Goal: Information Seeking & Learning: Compare options

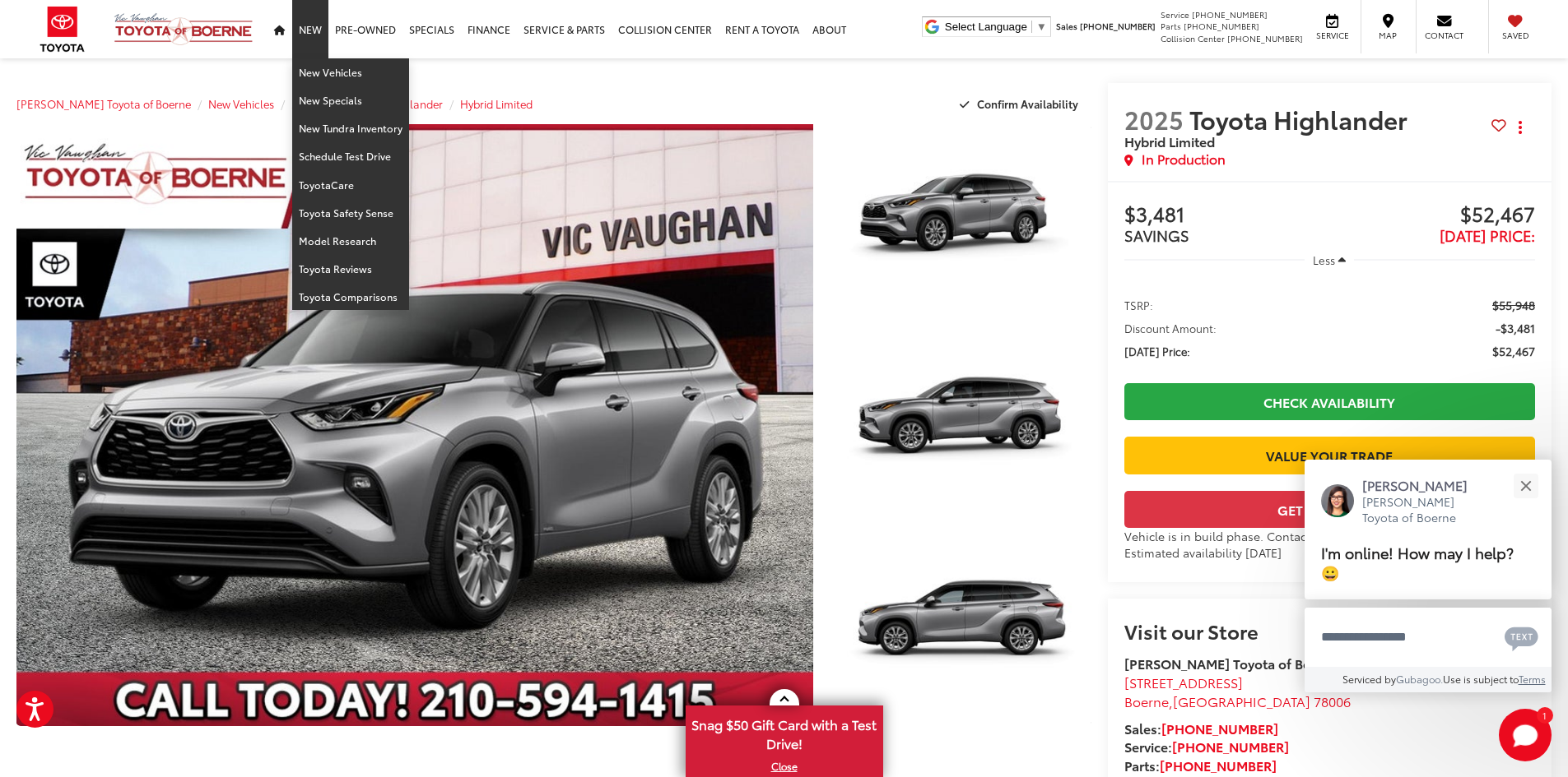
click at [309, 29] on link "New" at bounding box center [310, 29] width 36 height 59
click at [323, 79] on link "New Vehicles" at bounding box center [350, 73] width 117 height 28
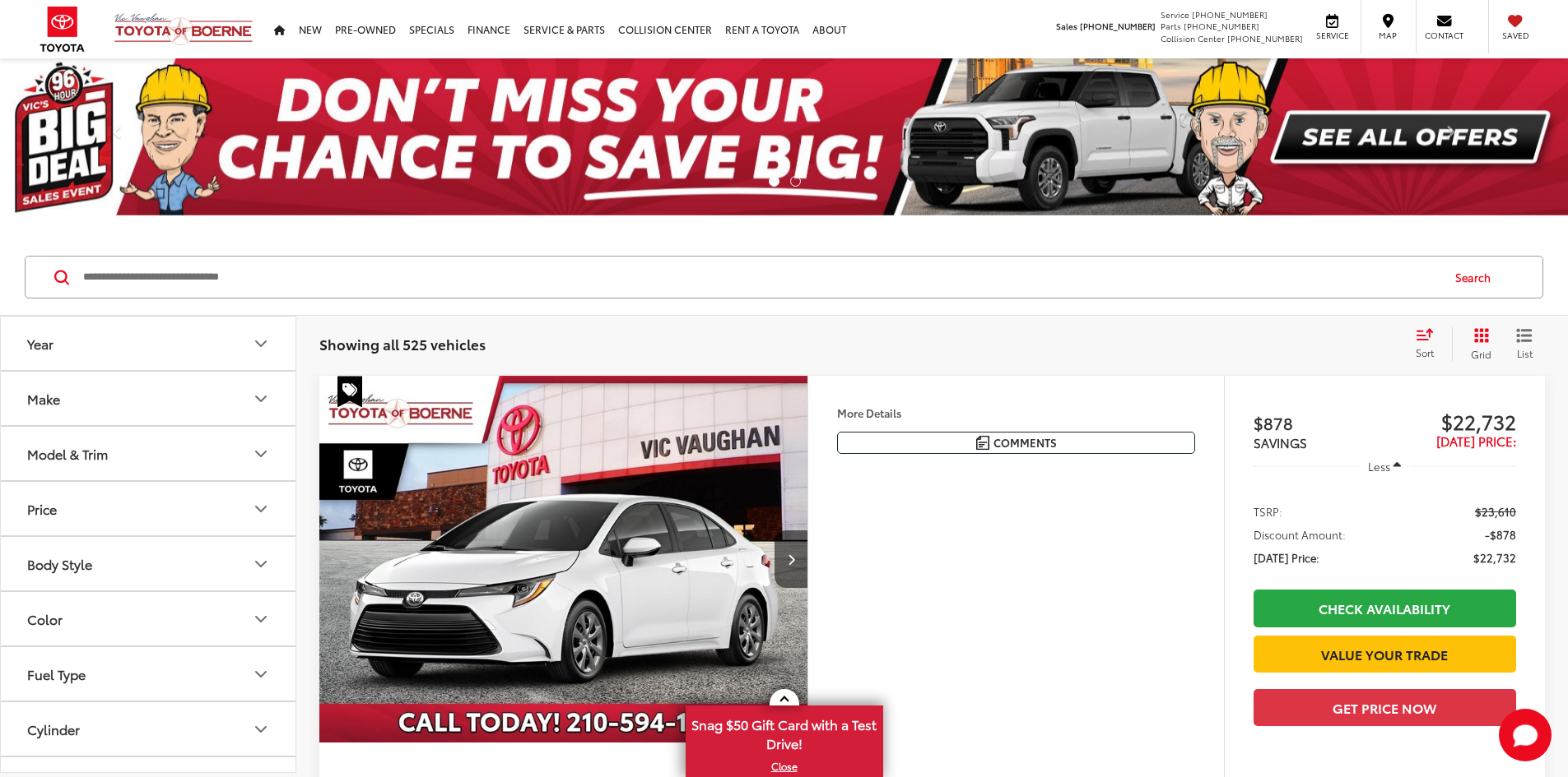
click at [262, 390] on icon "Make" at bounding box center [261, 399] width 20 height 20
click at [262, 352] on icon "Year" at bounding box center [261, 344] width 20 height 20
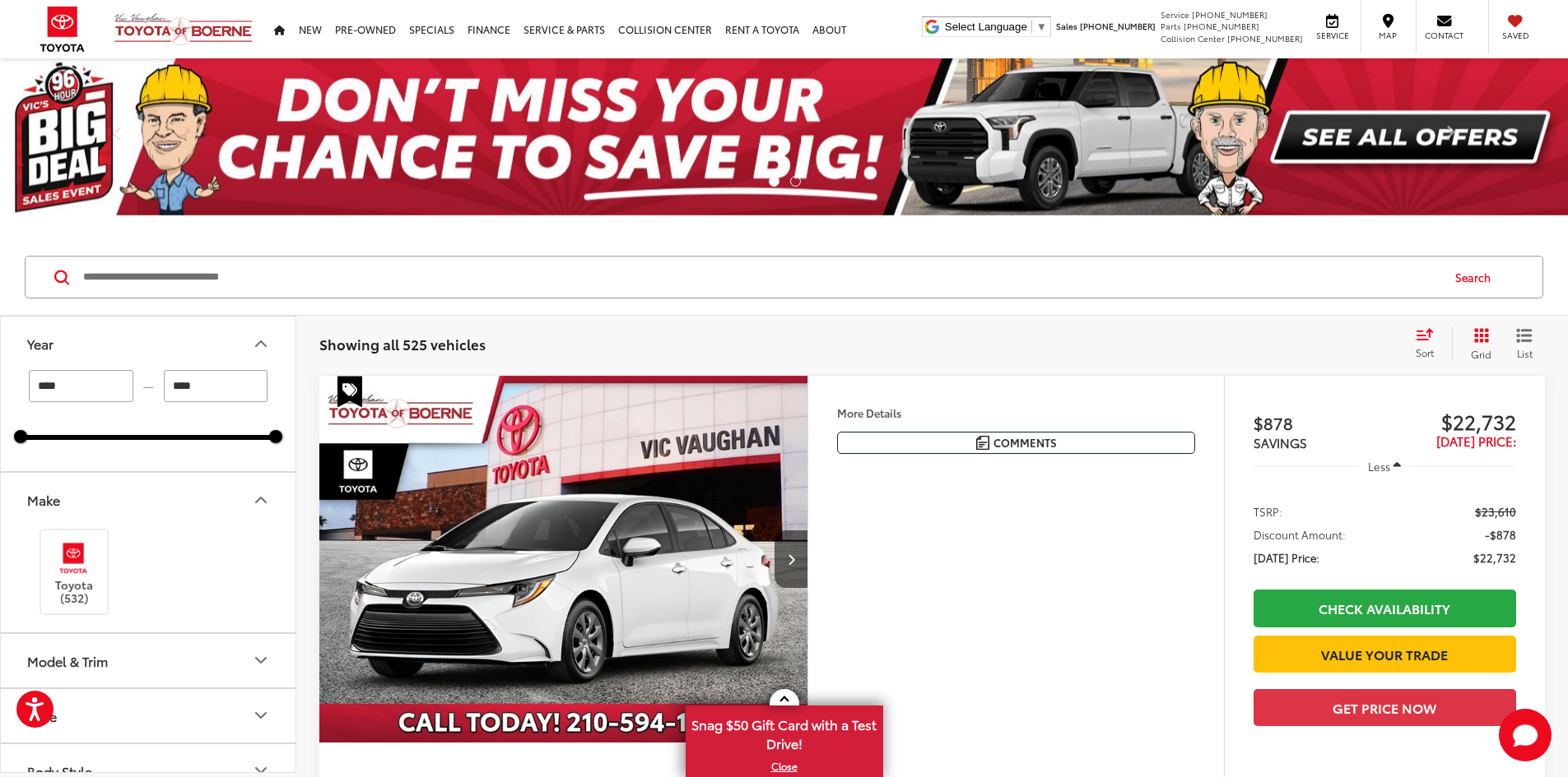
drag, startPoint x: 113, startPoint y: 380, endPoint x: 0, endPoint y: 372, distance: 113.3
click at [0, 372] on div "Year **** — **** 2025 2026 Make Toyota (532) Model & Trim Price ****** — ******…" at bounding box center [148, 545] width 297 height 458
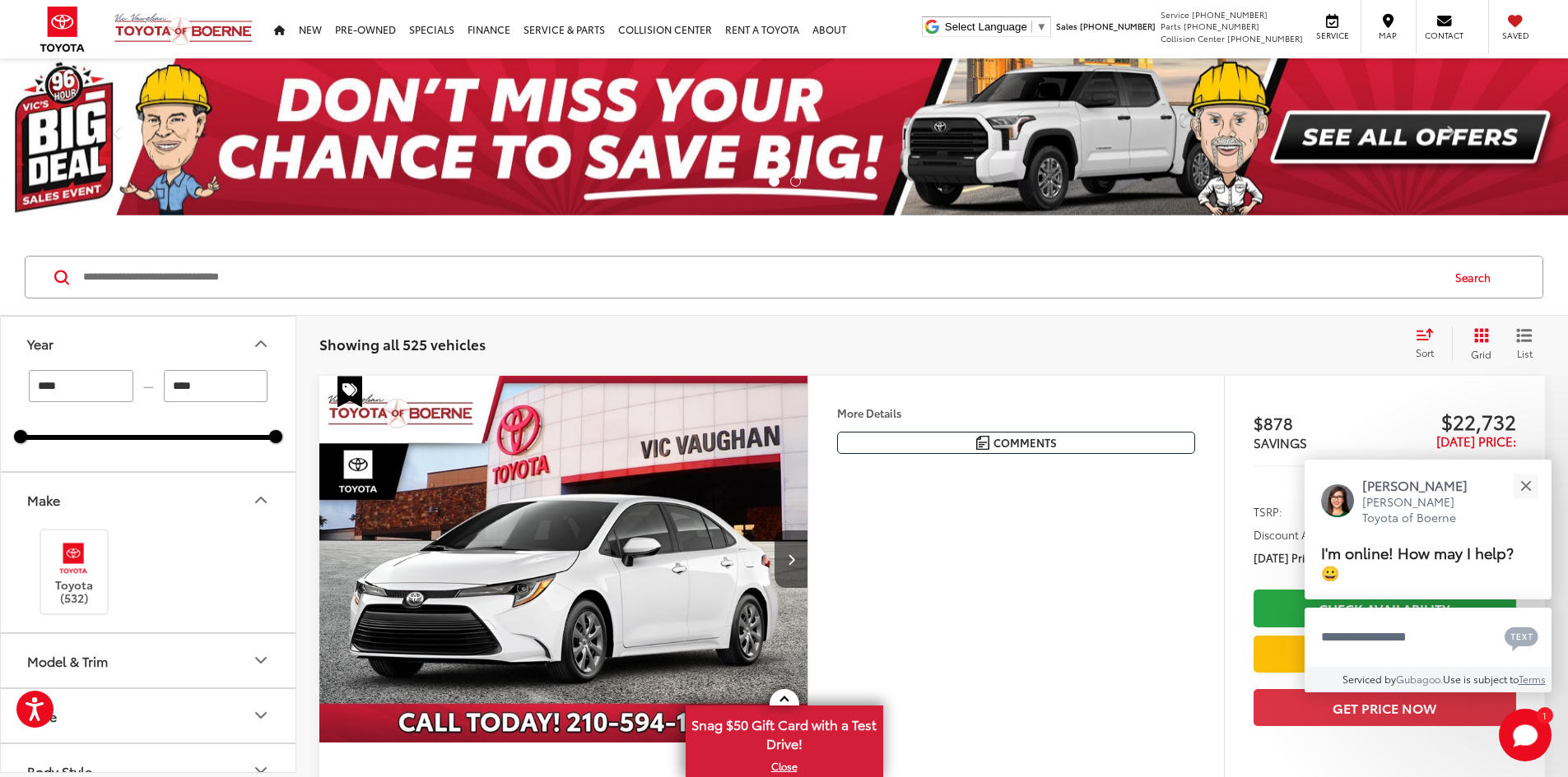
type input "****"
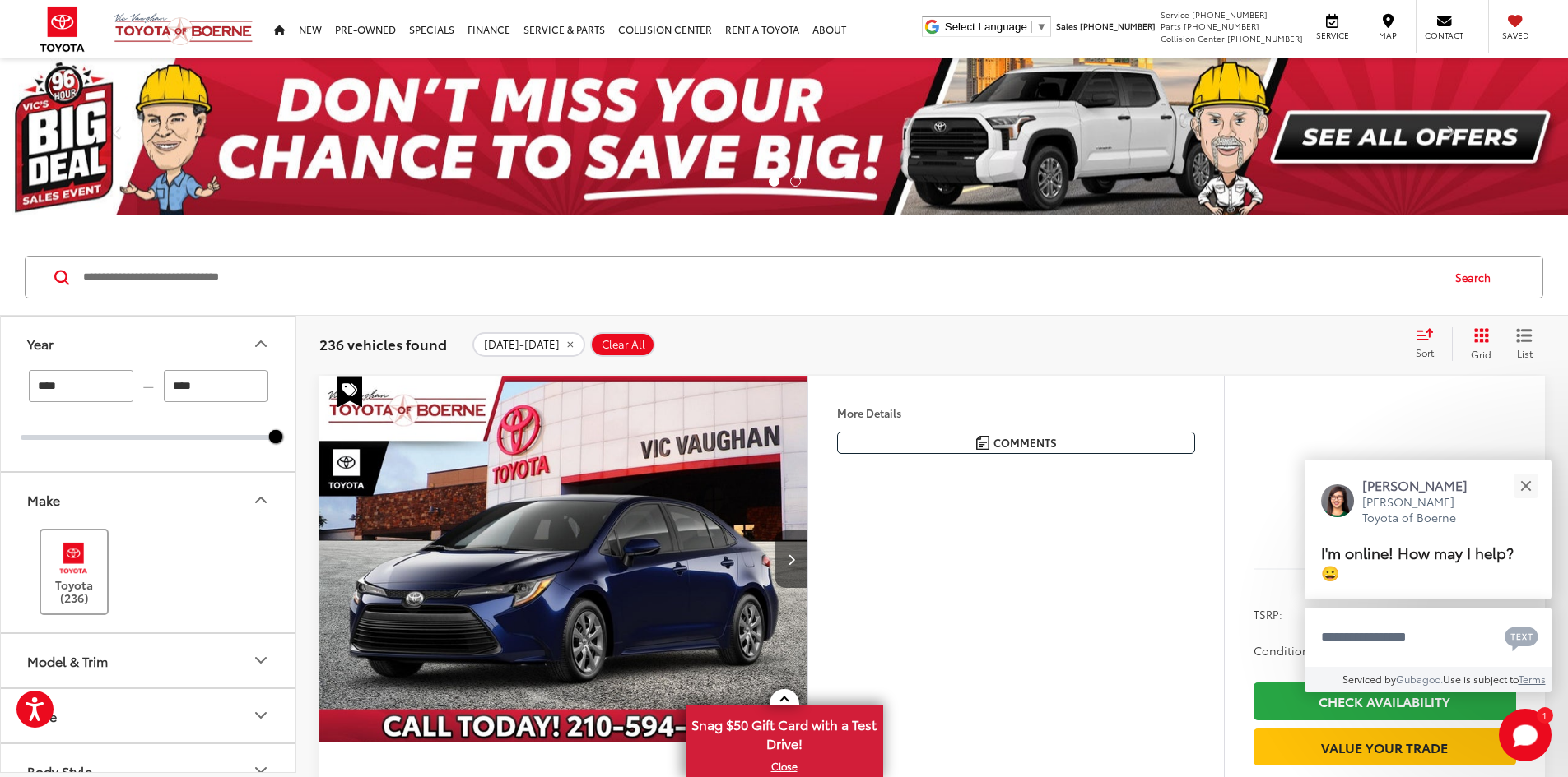
scroll to position [82, 0]
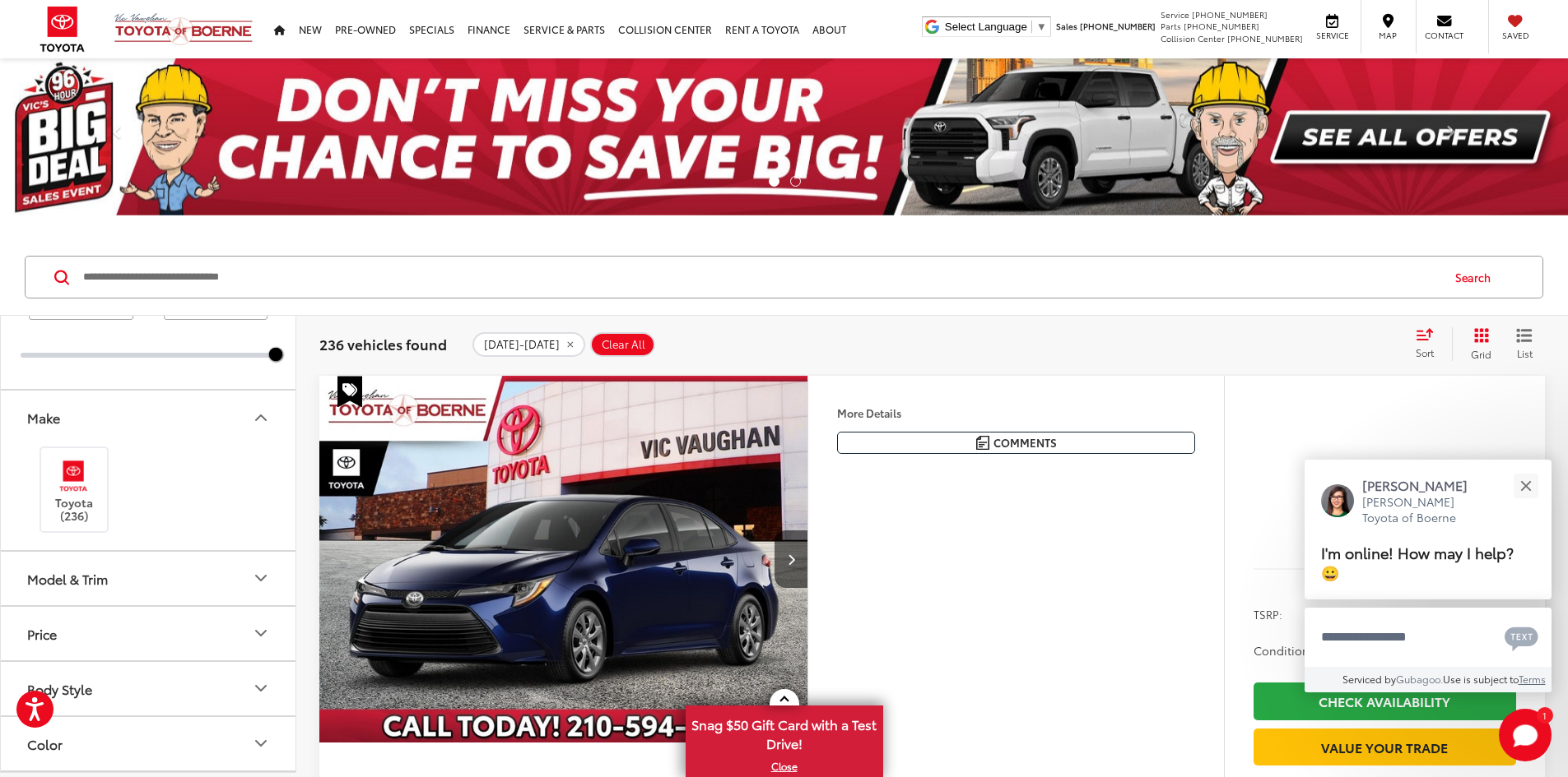
click at [146, 577] on button "Model & Trim" at bounding box center [149, 578] width 297 height 53
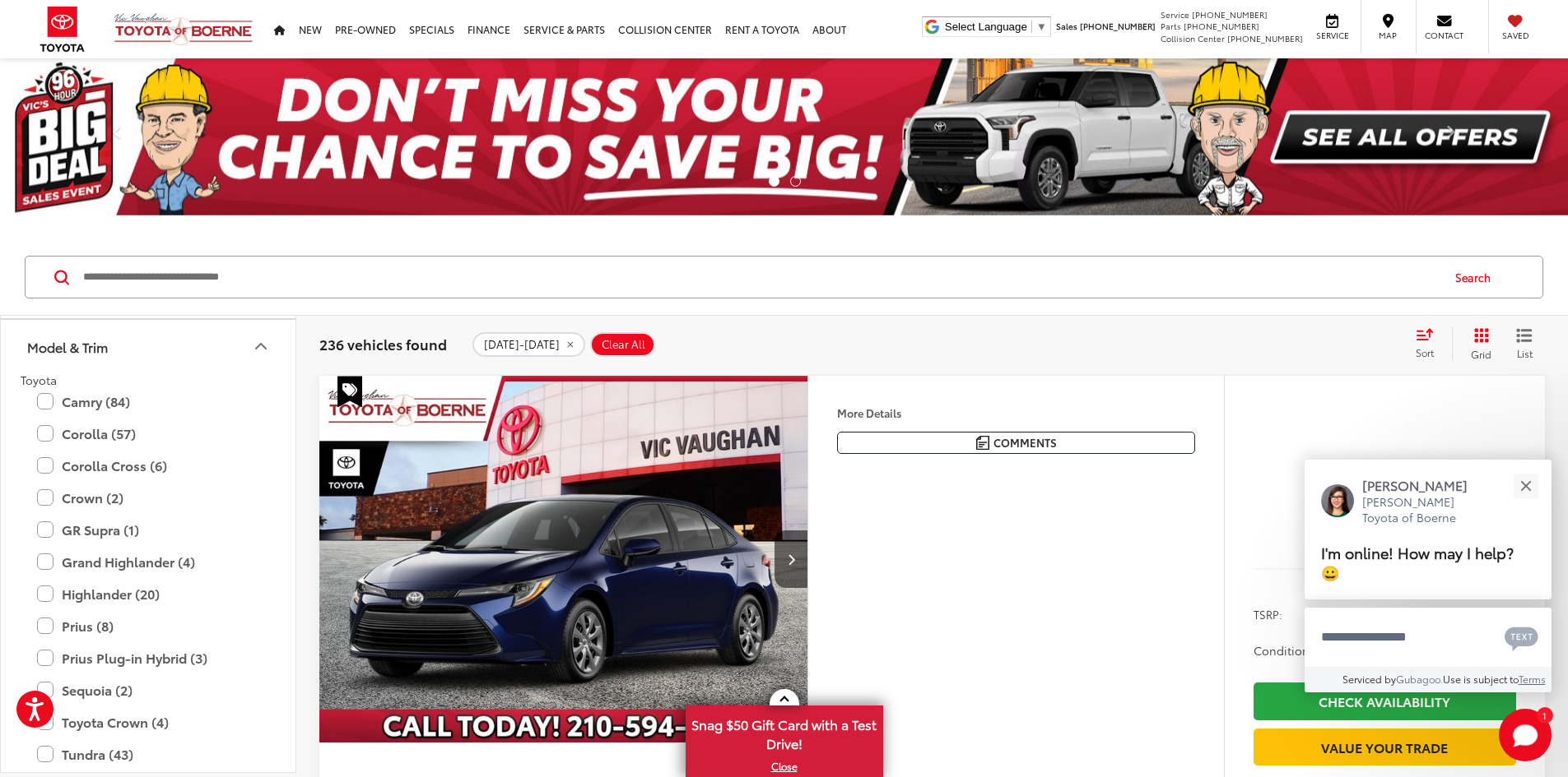
scroll to position [329, 0]
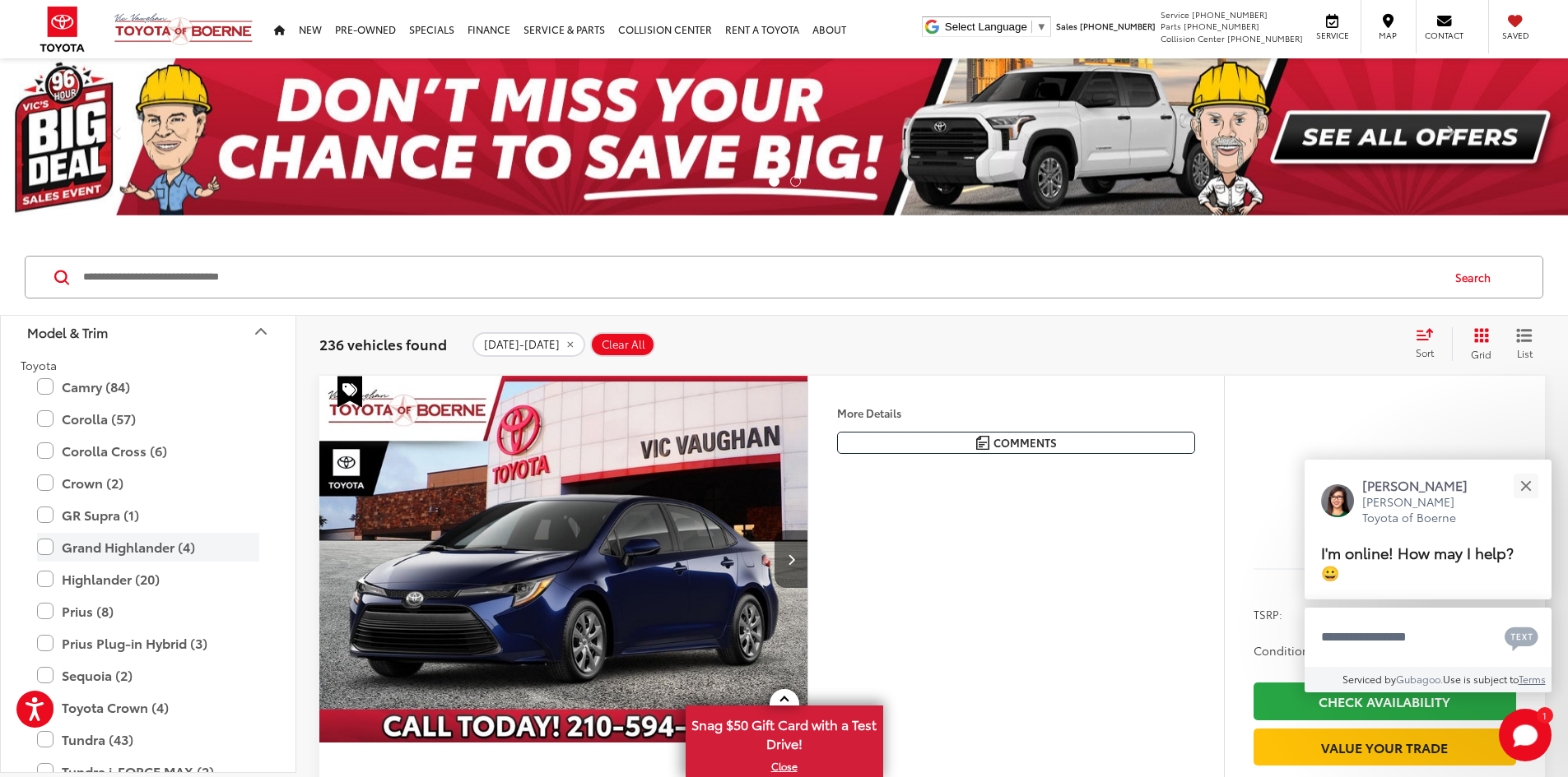
click at [43, 545] on label "Grand Highlander (4)" at bounding box center [147, 547] width 222 height 29
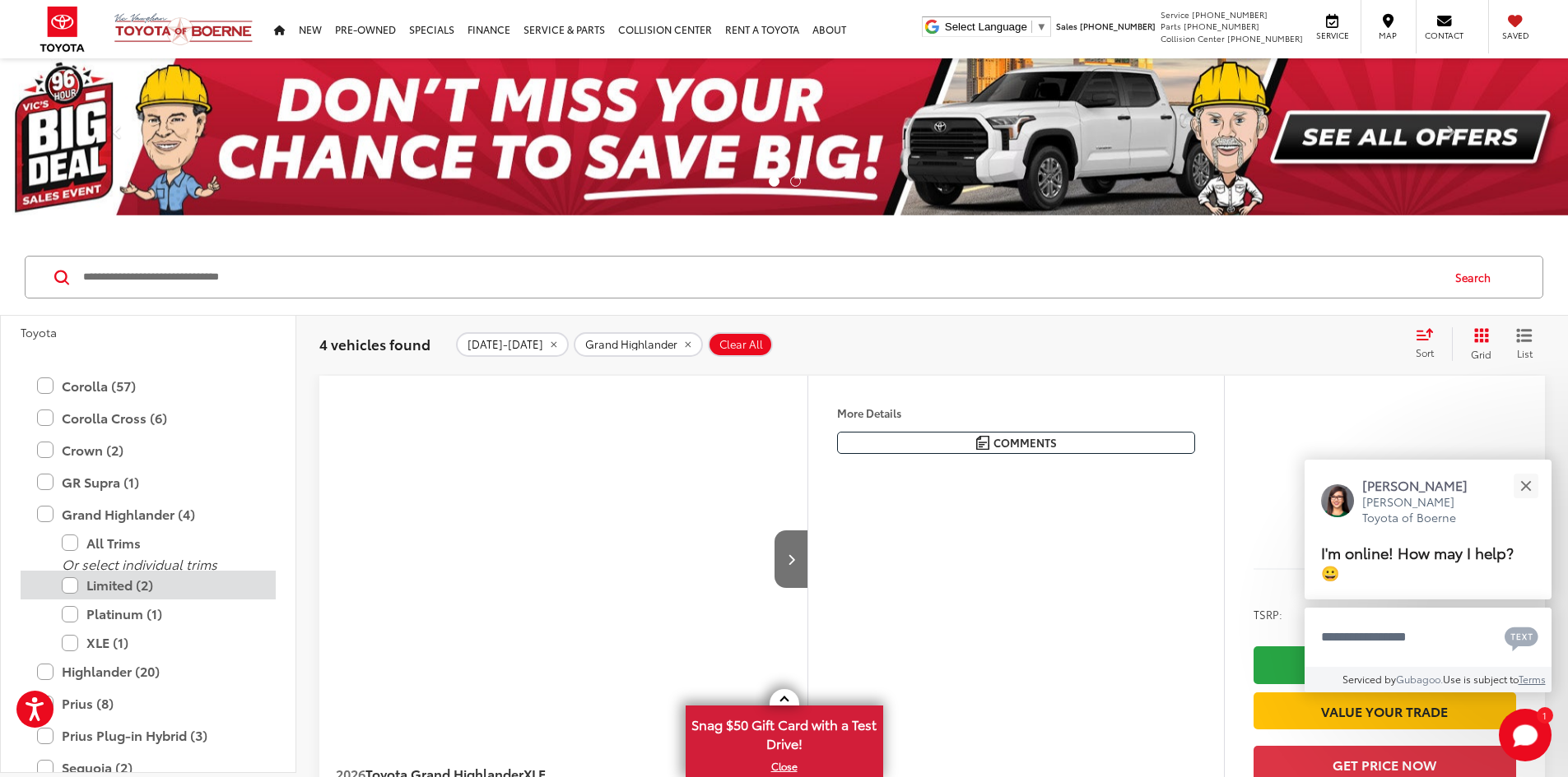
scroll to position [494, 0]
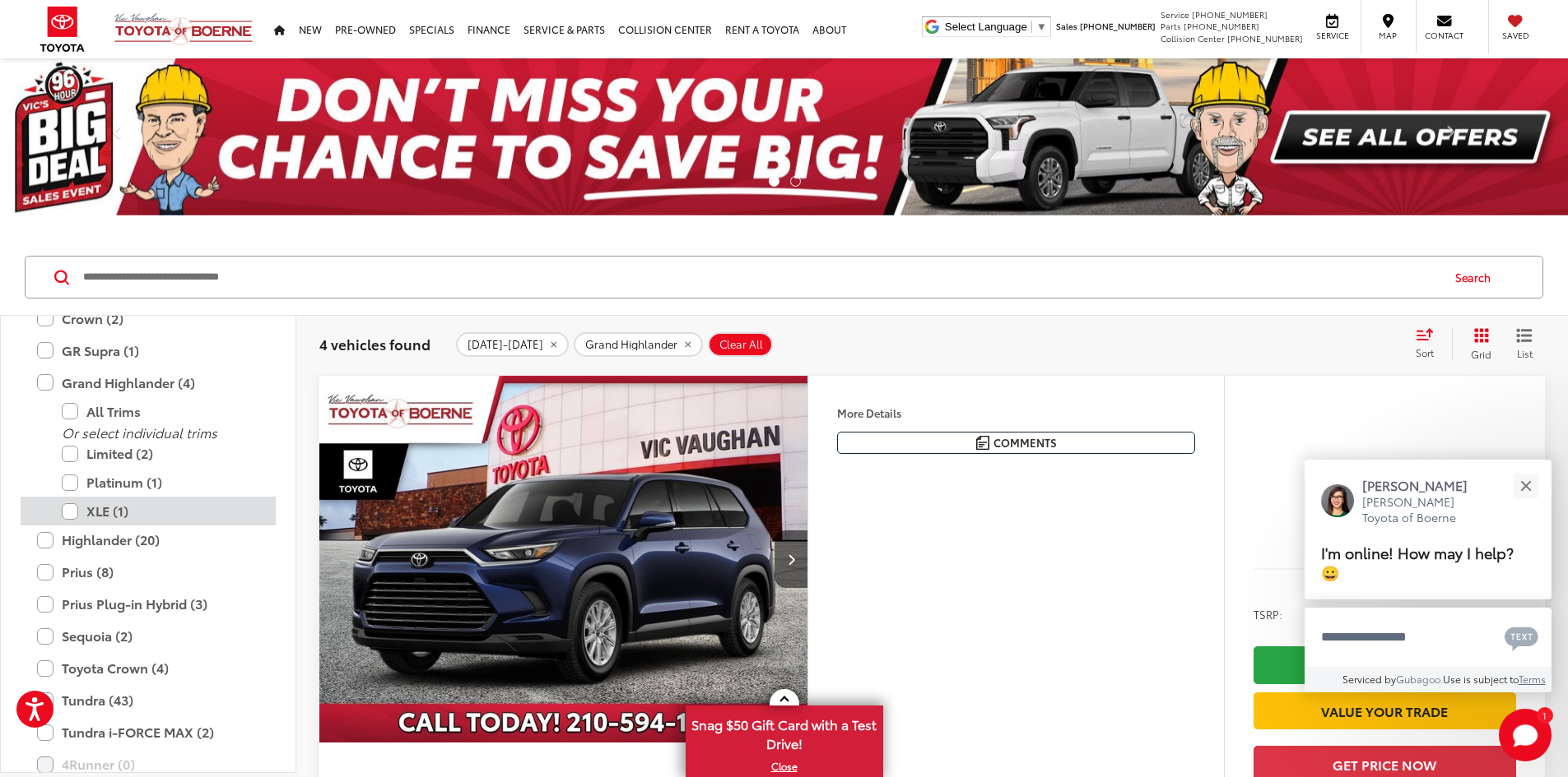
click at [73, 508] on label "XLE (1)" at bounding box center [160, 511] width 197 height 29
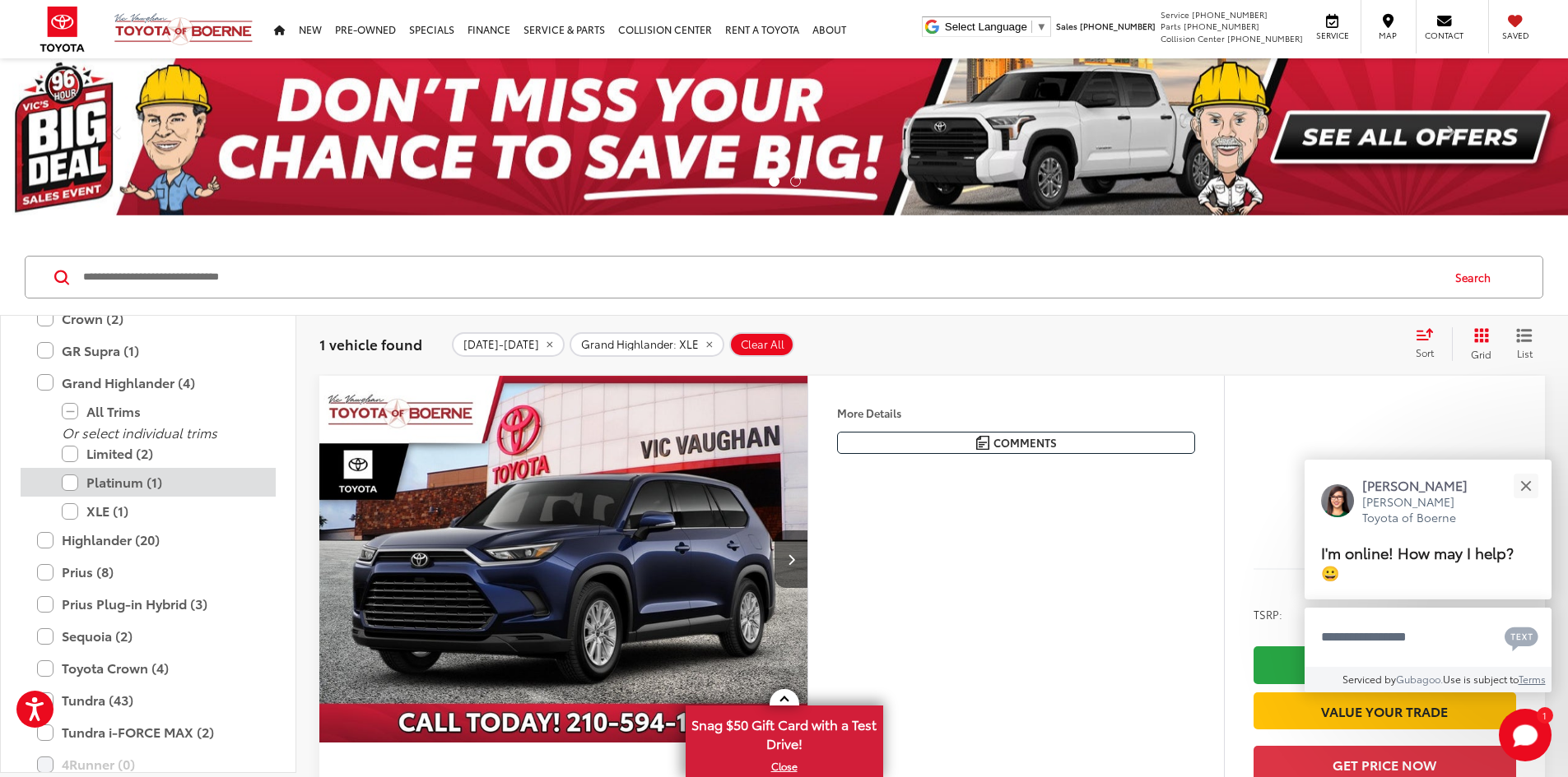
click at [70, 481] on label "Platinum (1)" at bounding box center [160, 482] width 197 height 29
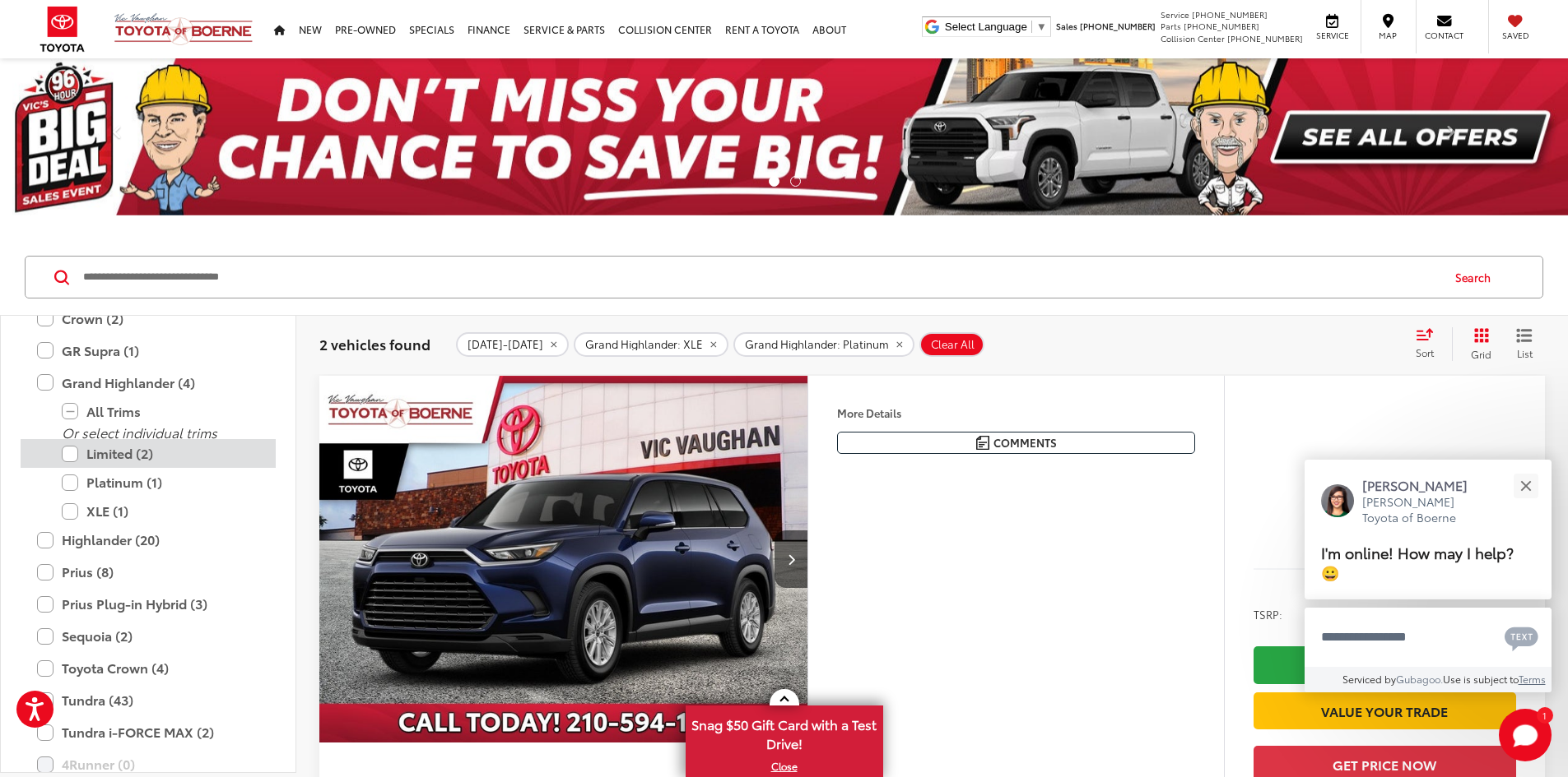
click at [73, 453] on label "Limited (2)" at bounding box center [160, 453] width 197 height 29
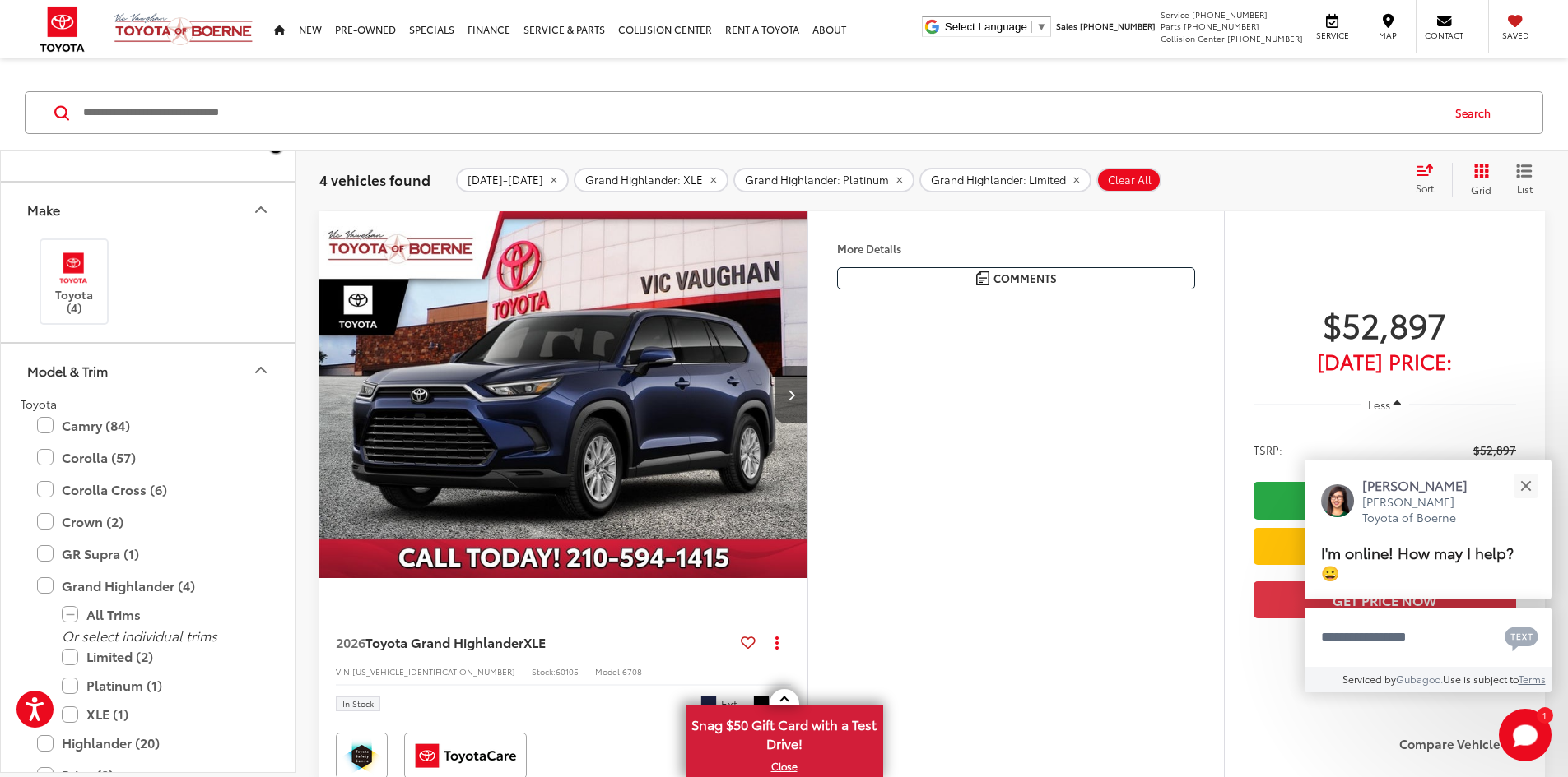
scroll to position [122, 0]
